Goal: Unclear

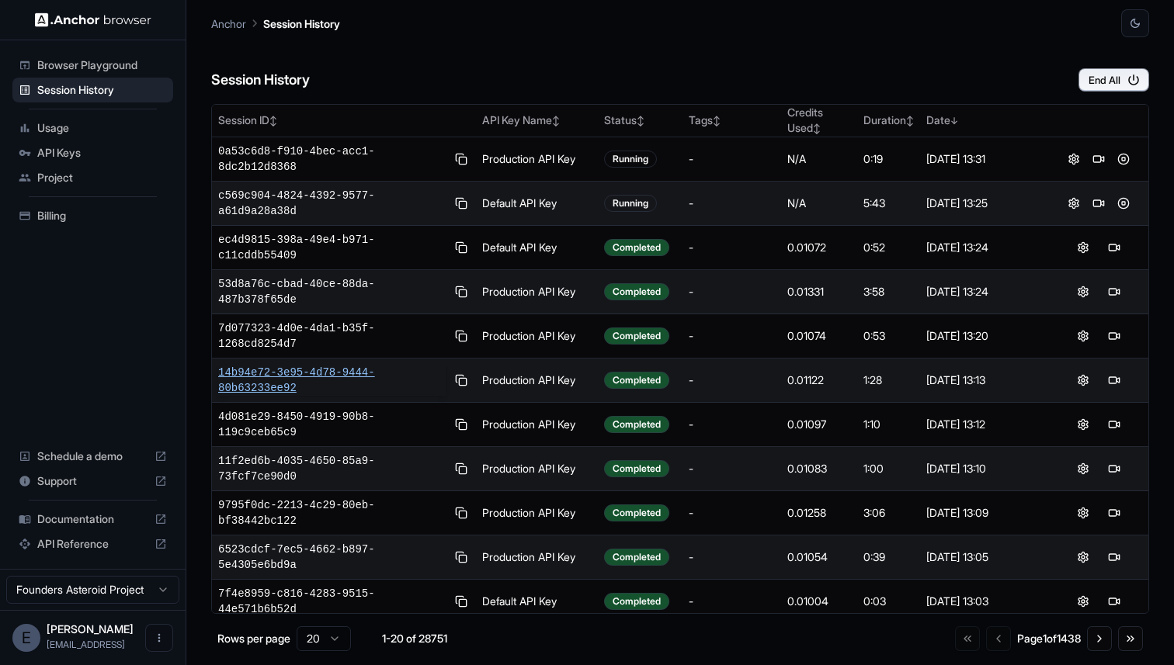
scroll to position [78, 0]
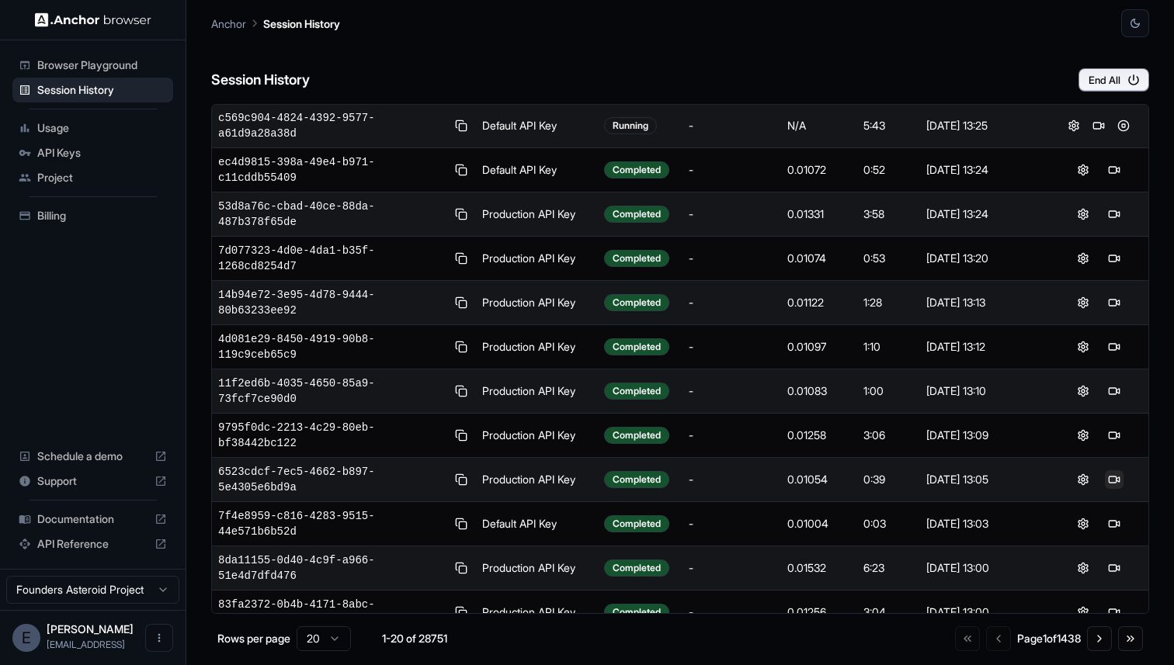
click at [1105, 481] on button at bounding box center [1114, 479] width 19 height 19
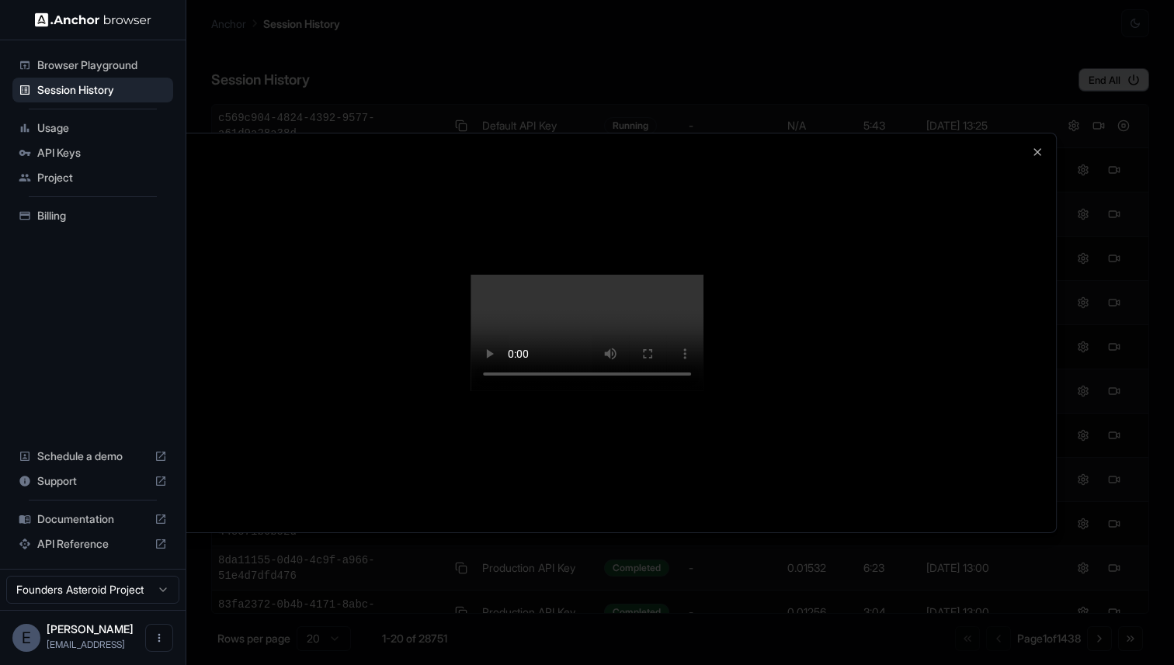
click at [1077, 277] on div at bounding box center [587, 332] width 1174 height 665
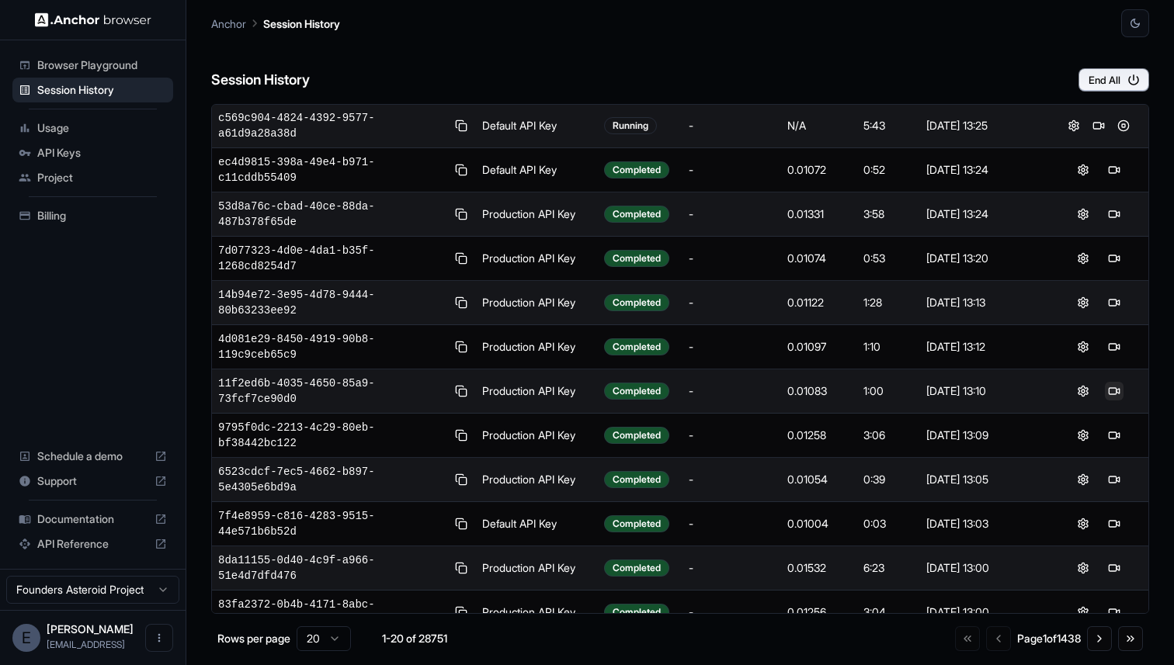
click at [1109, 385] on button at bounding box center [1114, 391] width 19 height 19
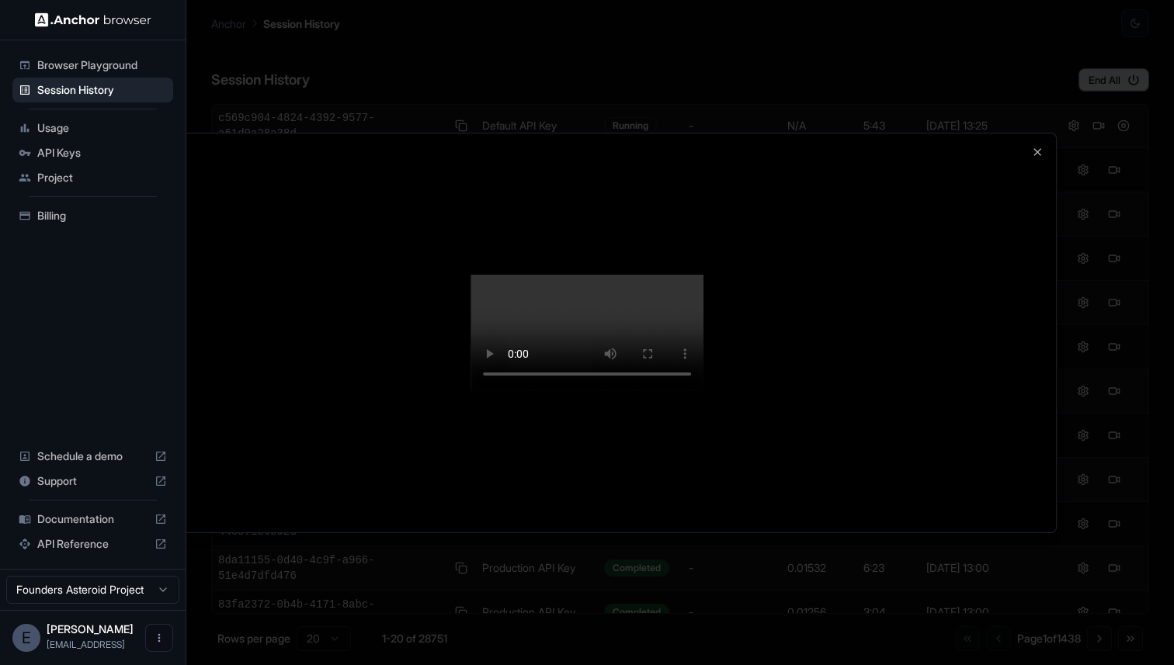
click at [1087, 357] on div at bounding box center [587, 332] width 1174 height 665
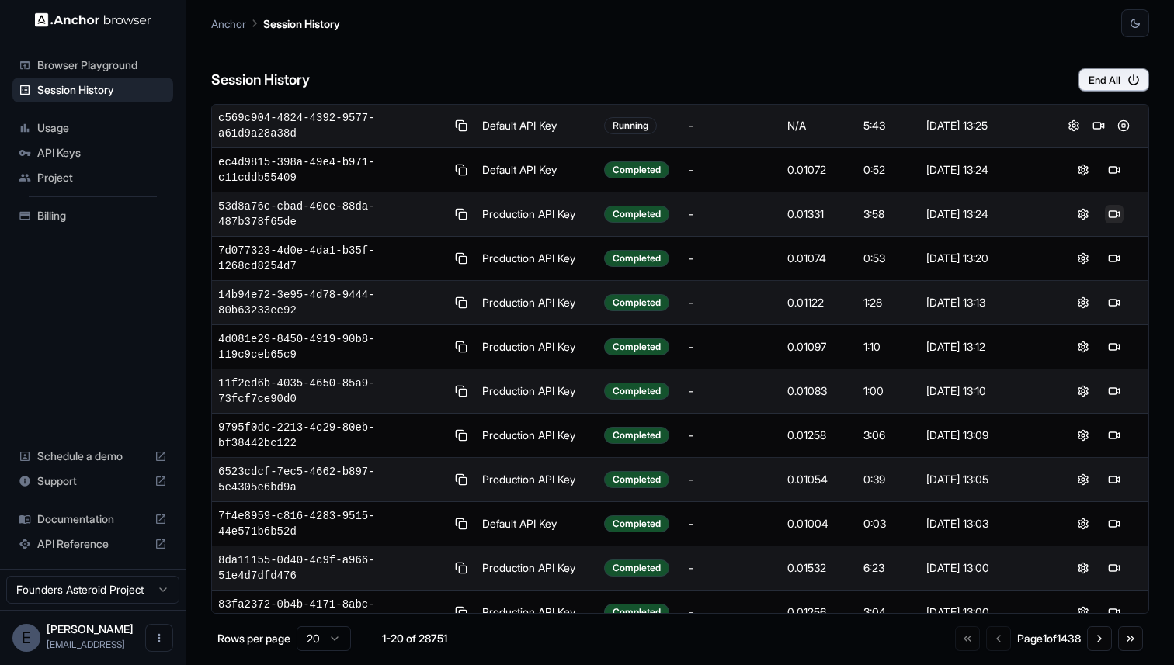
click at [1109, 210] on button at bounding box center [1114, 214] width 19 height 19
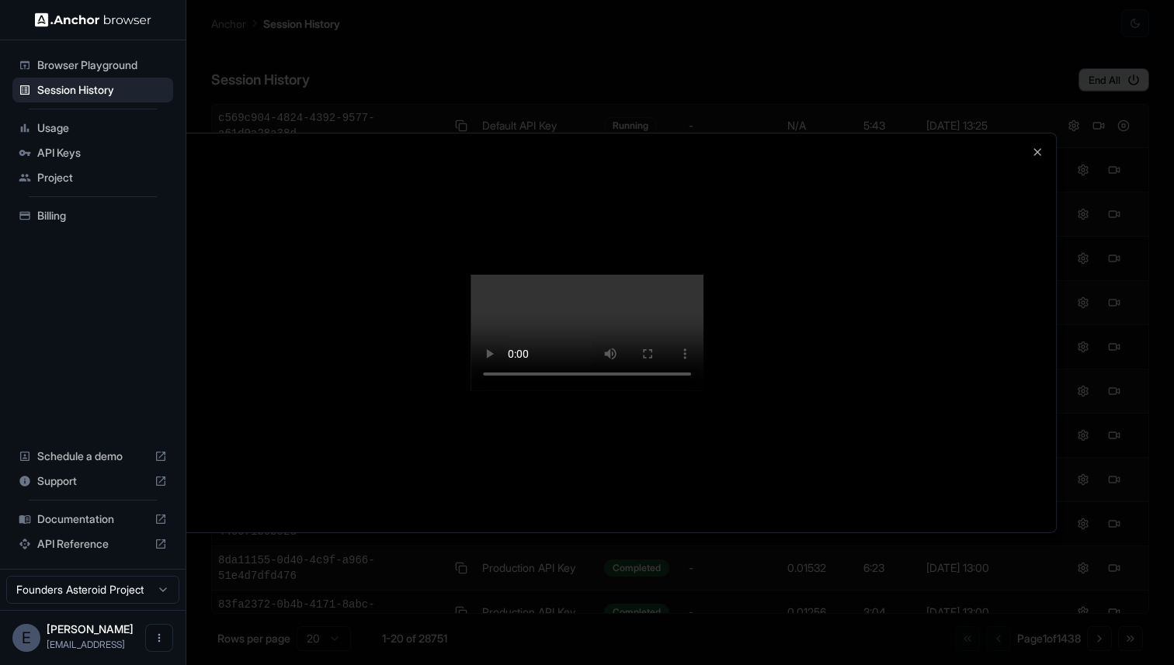
click at [1087, 234] on div at bounding box center [587, 332] width 1174 height 665
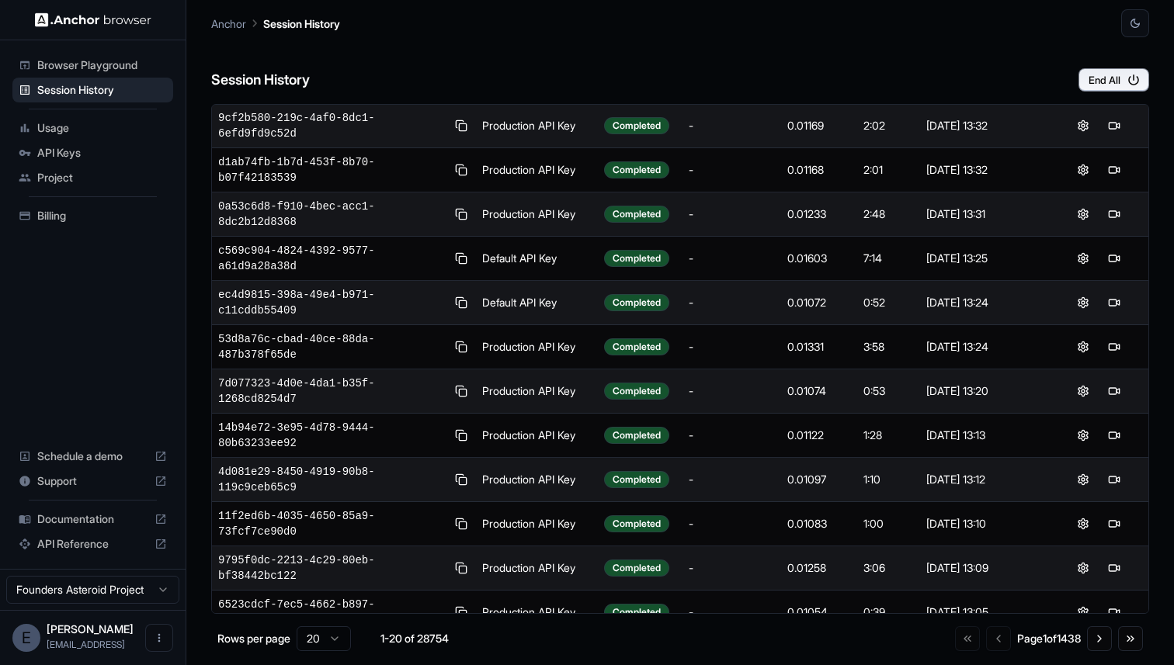
click at [670, 62] on div "Session History End All" at bounding box center [680, 64] width 938 height 54
